Goal: Navigation & Orientation: Understand site structure

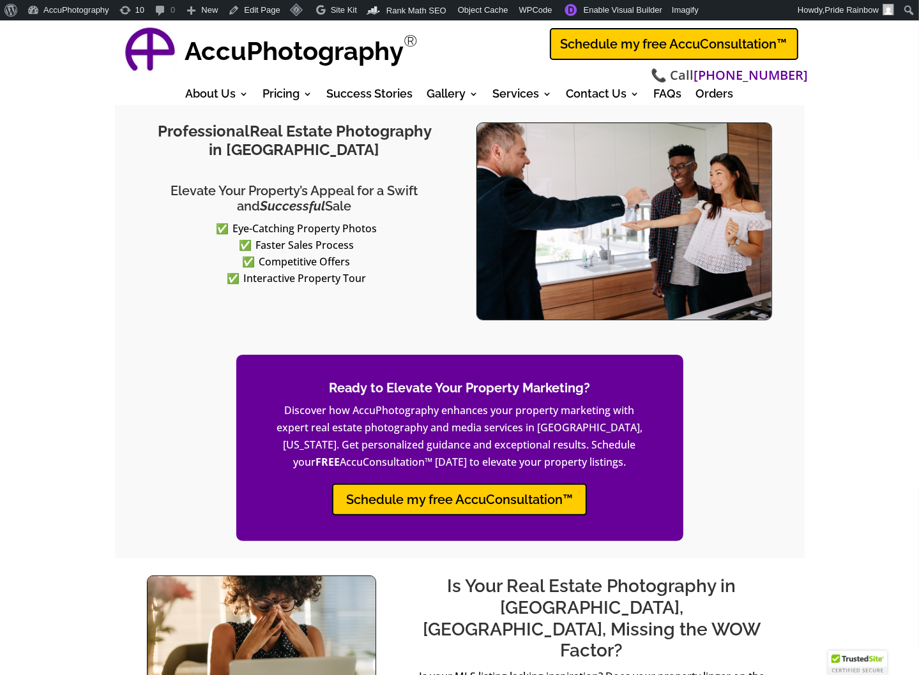
click at [72, 134] on div "Professional Real Estate Photography in Dallas Fort Worth Elevate Your Property…" at bounding box center [459, 331] width 919 height 453
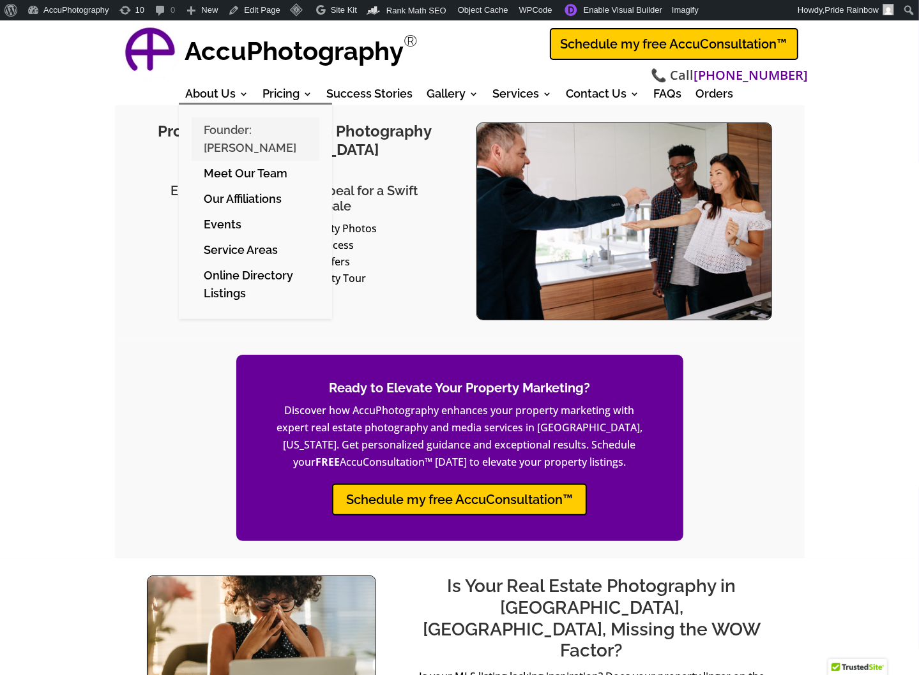
click at [226, 137] on link "Founder: [PERSON_NAME]" at bounding box center [256, 138] width 128 height 43
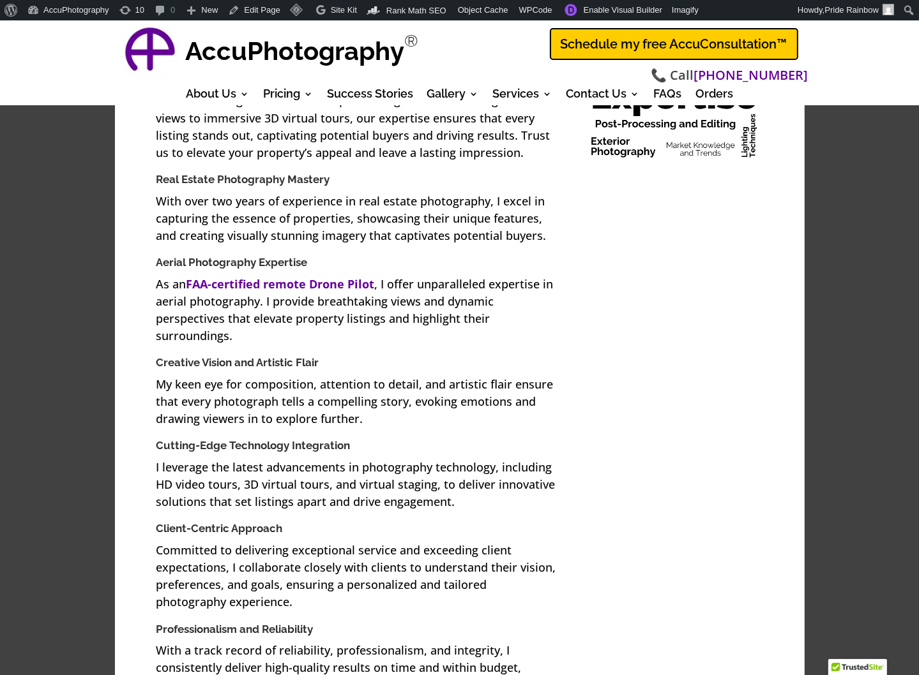
scroll to position [5721, 0]
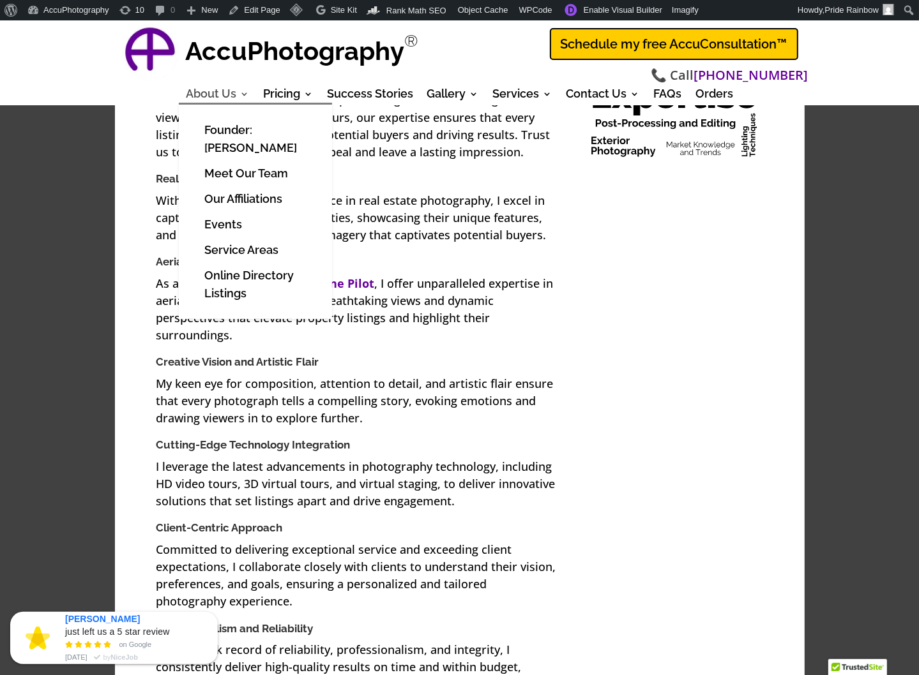
click at [214, 96] on link "About Us" at bounding box center [217, 96] width 63 height 14
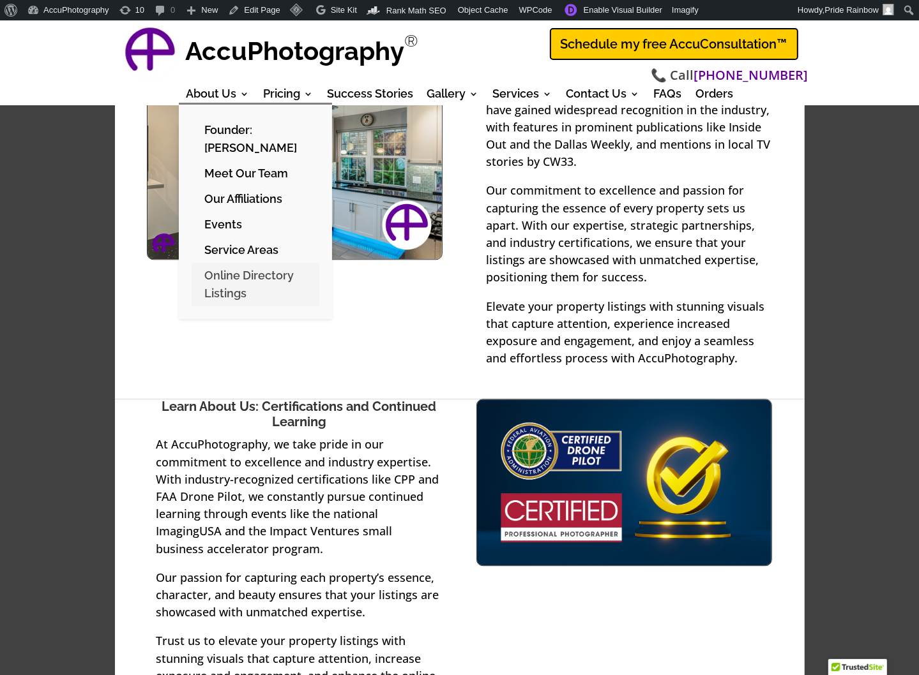
scroll to position [2505, 0]
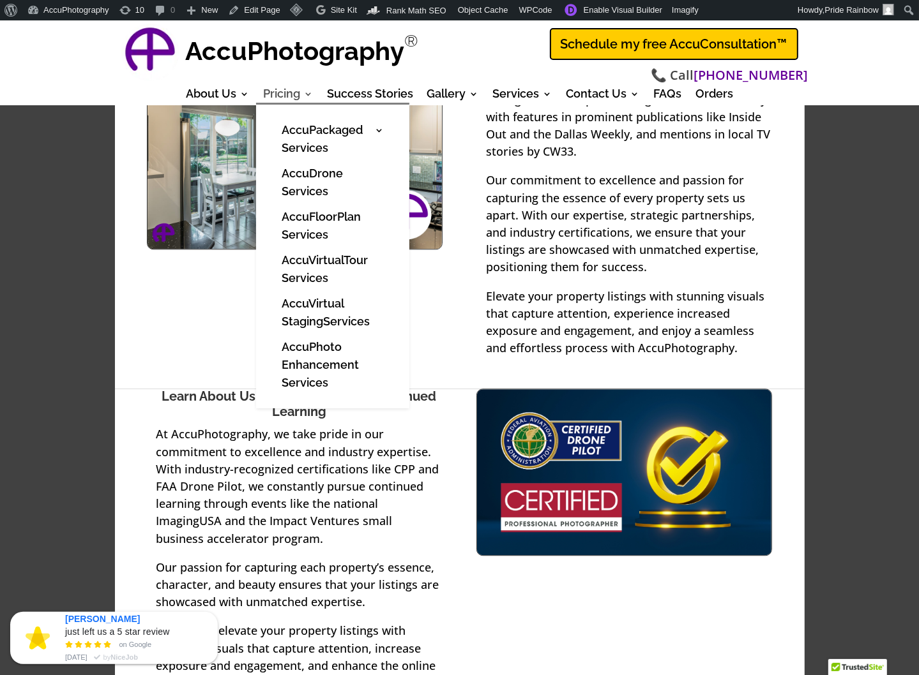
click at [282, 93] on link "Pricing" at bounding box center [288, 96] width 50 height 14
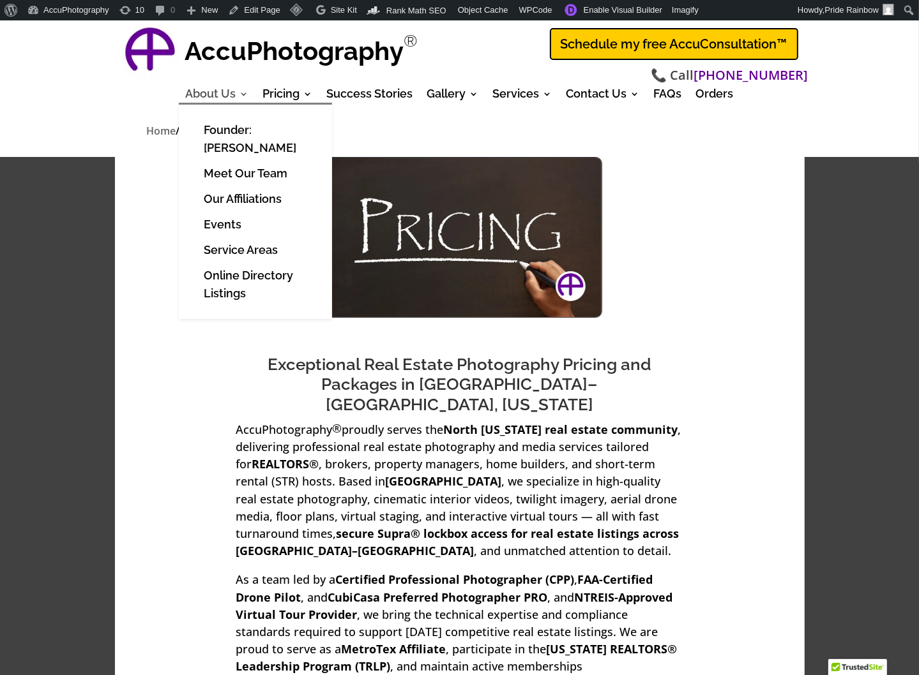
click at [213, 96] on link "About Us" at bounding box center [217, 96] width 63 height 14
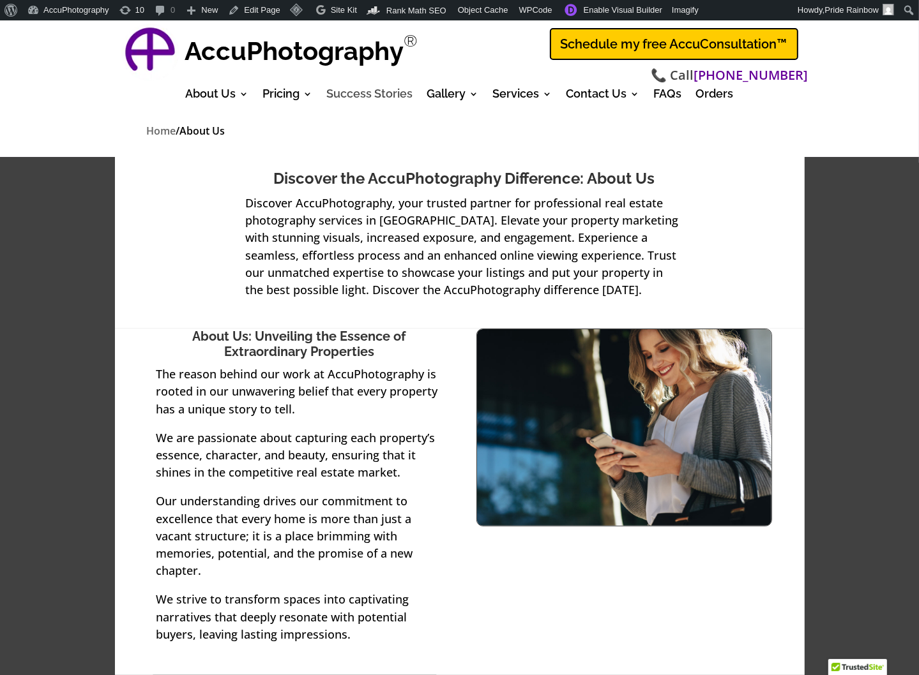
click at [352, 94] on link "Success Stories" at bounding box center [370, 96] width 86 height 14
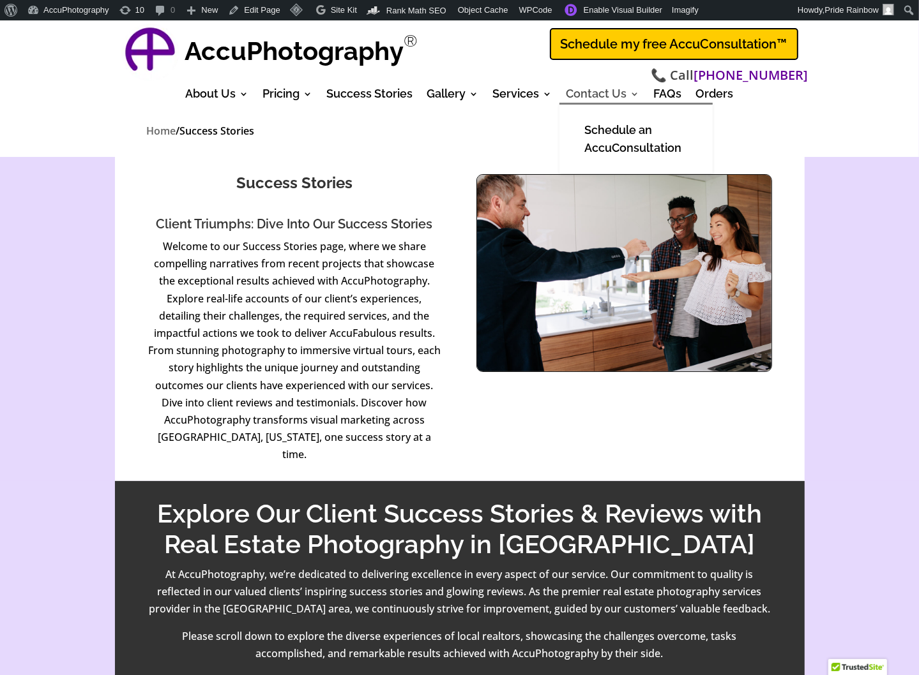
click at [604, 96] on link "Contact Us" at bounding box center [602, 96] width 73 height 14
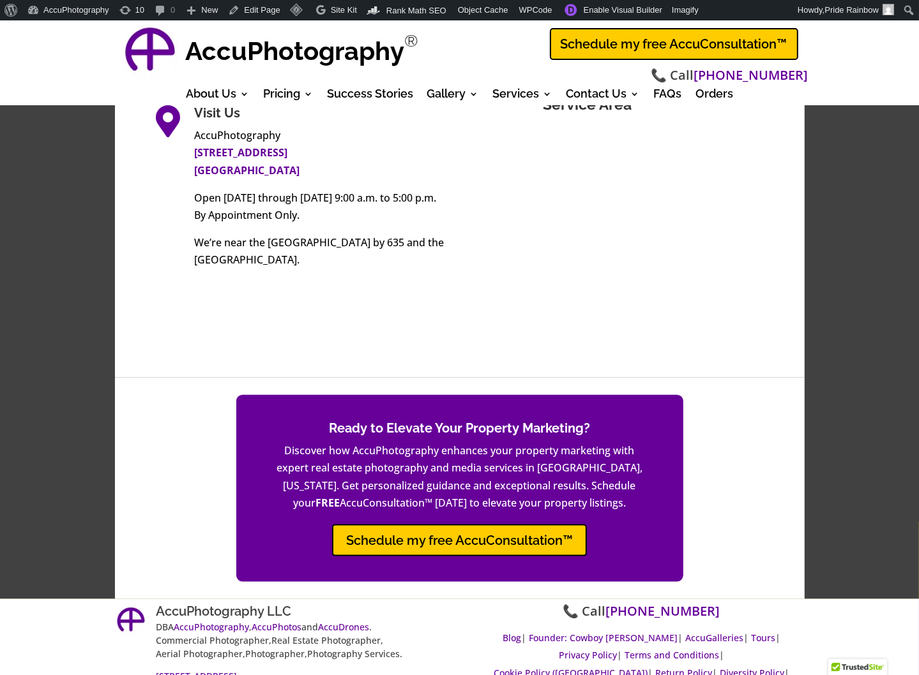
scroll to position [1022, 0]
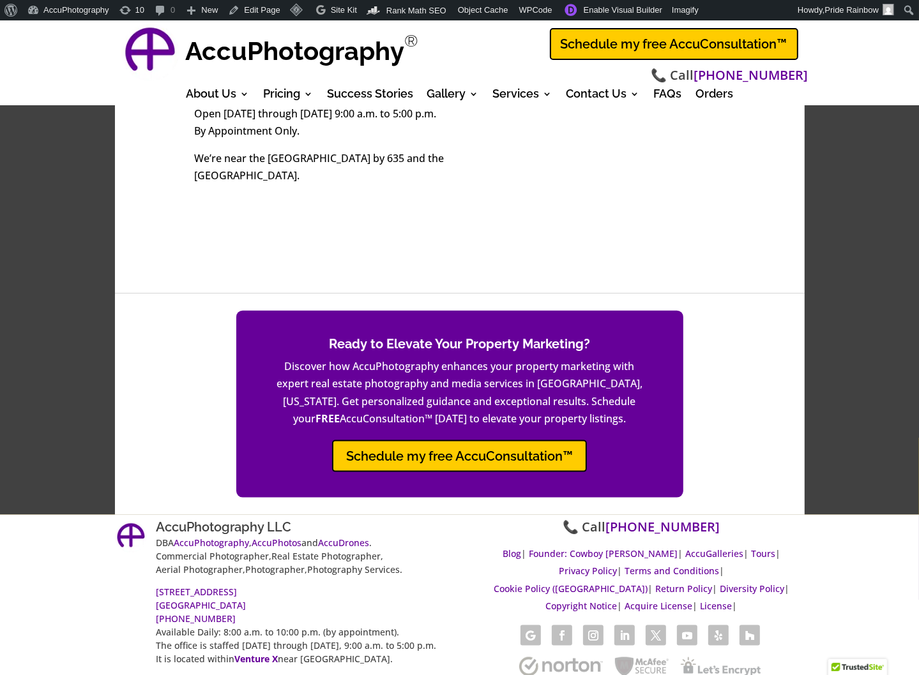
click at [156, 52] on img at bounding box center [149, 52] width 57 height 57
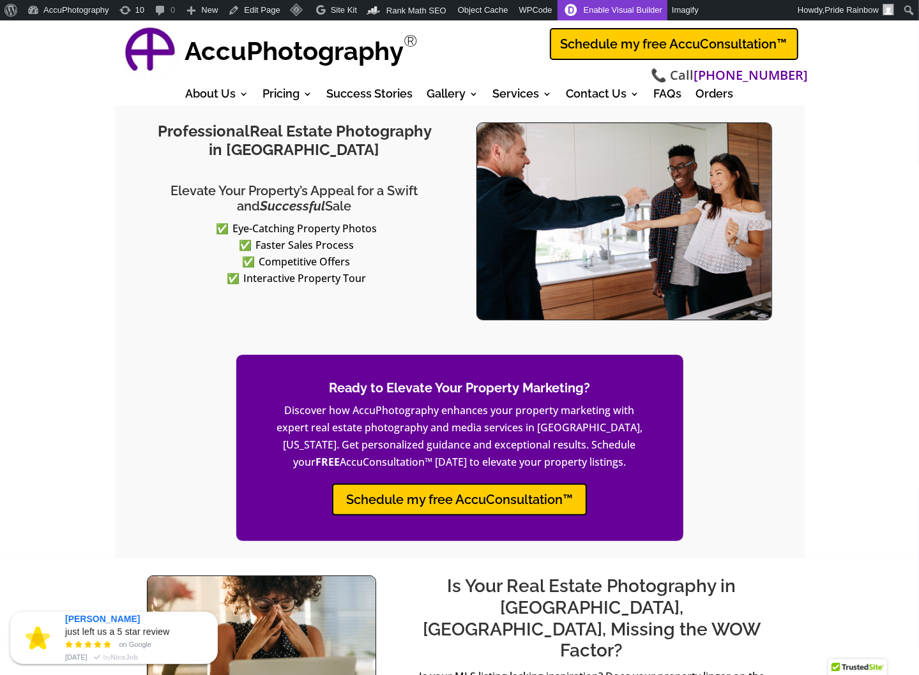
click at [598, 9] on link "Enable Visual Builder" at bounding box center [612, 10] width 110 height 20
